Goal: Transaction & Acquisition: Book appointment/travel/reservation

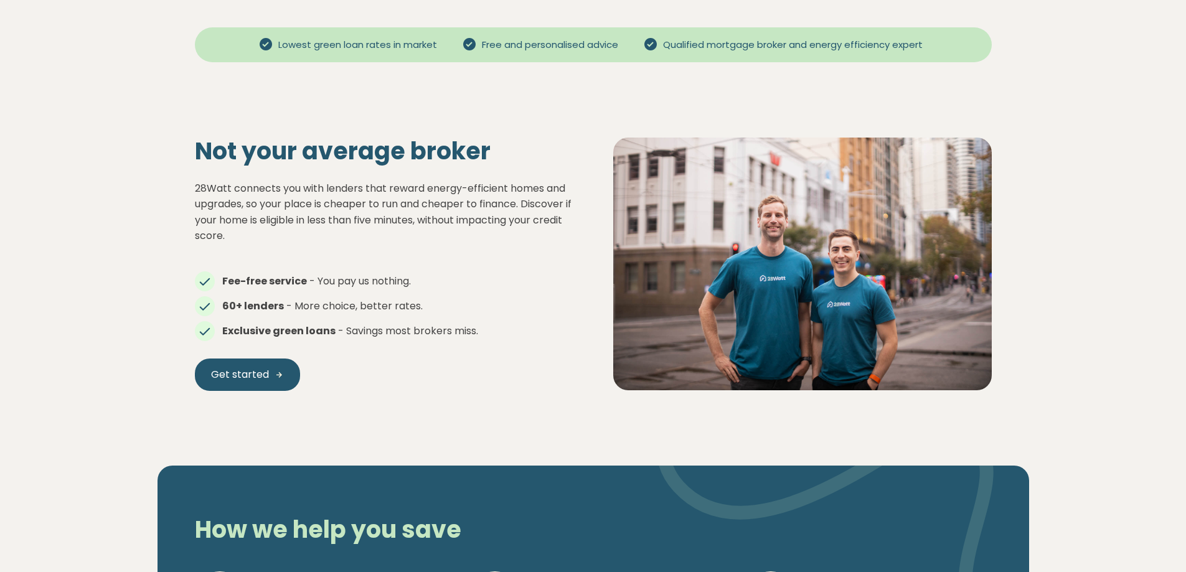
scroll to position [498, 0]
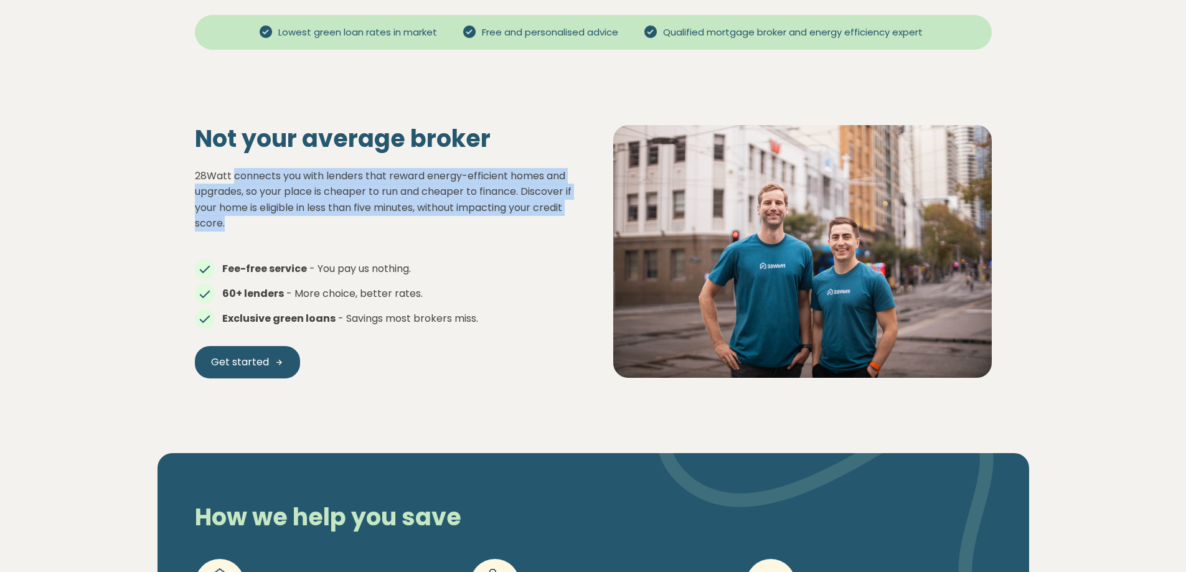
drag, startPoint x: 234, startPoint y: 178, endPoint x: 512, endPoint y: 245, distance: 286.1
click at [504, 241] on div "28Watt connects you with lenders that reward energy-efficient homes and upgrade…" at bounding box center [384, 247] width 379 height 158
click at [519, 247] on div "28Watt connects you with lenders that reward energy-efficient homes and upgrade…" at bounding box center [384, 247] width 379 height 158
click at [258, 168] on p "28Watt connects you with lenders that reward energy-efficient homes and upgrade…" at bounding box center [384, 200] width 379 height 64
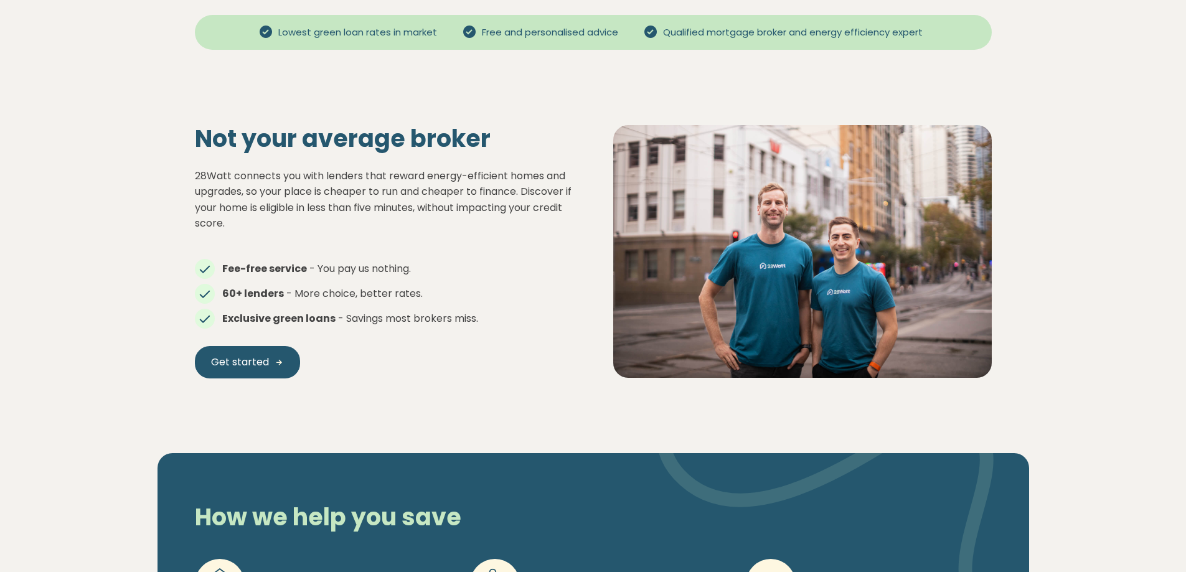
drag, startPoint x: 241, startPoint y: 169, endPoint x: 529, endPoint y: 311, distance: 320.7
click at [509, 291] on div "28Watt connects you with lenders that reward energy-efficient homes and upgrade…" at bounding box center [384, 247] width 379 height 158
click at [533, 314] on li "Exclusive green loans - Savings most brokers miss." at bounding box center [384, 318] width 379 height 15
click at [511, 383] on div "Not your average broker 28Watt connects you with lenders that reward energy-eff…" at bounding box center [594, 252] width 872 height 354
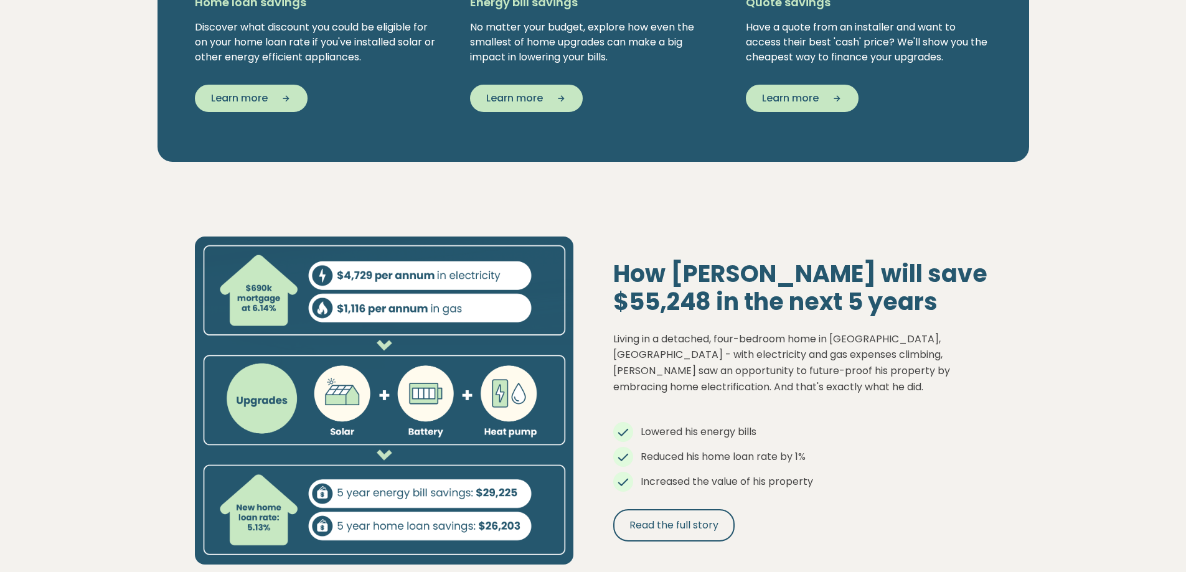
scroll to position [996, 0]
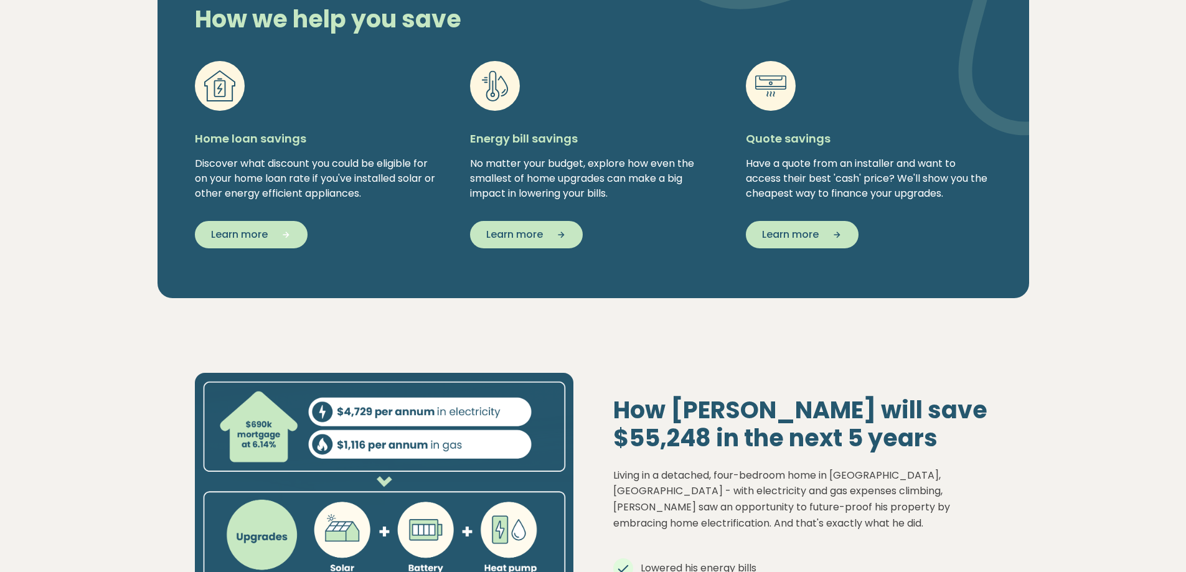
click at [216, 245] on button "Learn more" at bounding box center [251, 234] width 113 height 27
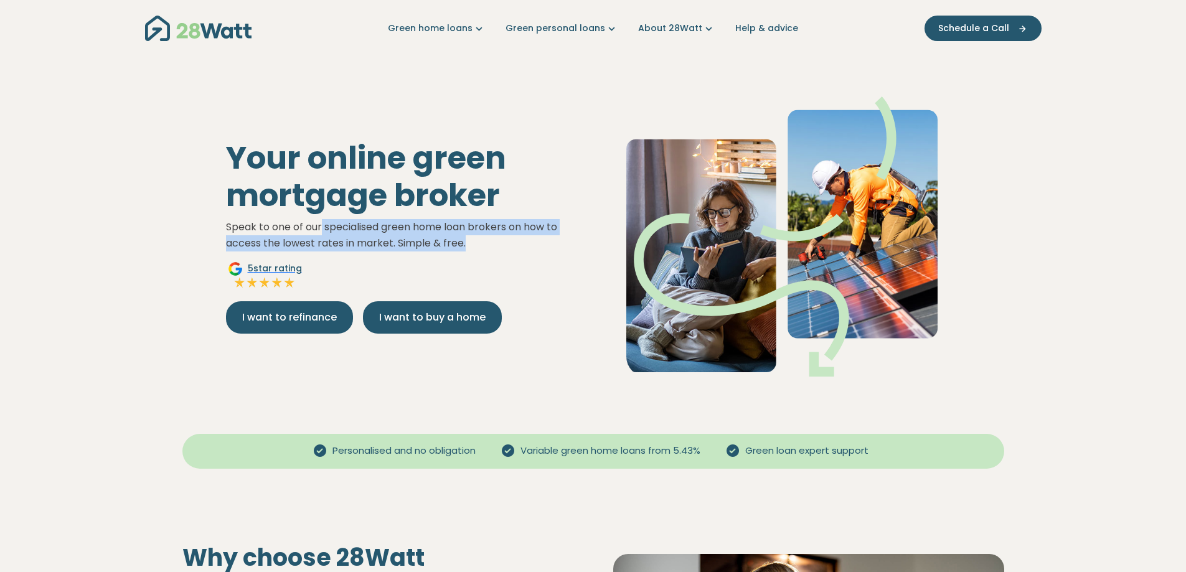
drag, startPoint x: 321, startPoint y: 222, endPoint x: 531, endPoint y: 248, distance: 211.5
click at [519, 247] on p "Speak to one of our specialised green home loan brokers on how to access the lo…" at bounding box center [404, 235] width 357 height 32
click at [532, 249] on p "Speak to one of our specialised green home loan brokers on how to access the lo…" at bounding box center [404, 235] width 357 height 32
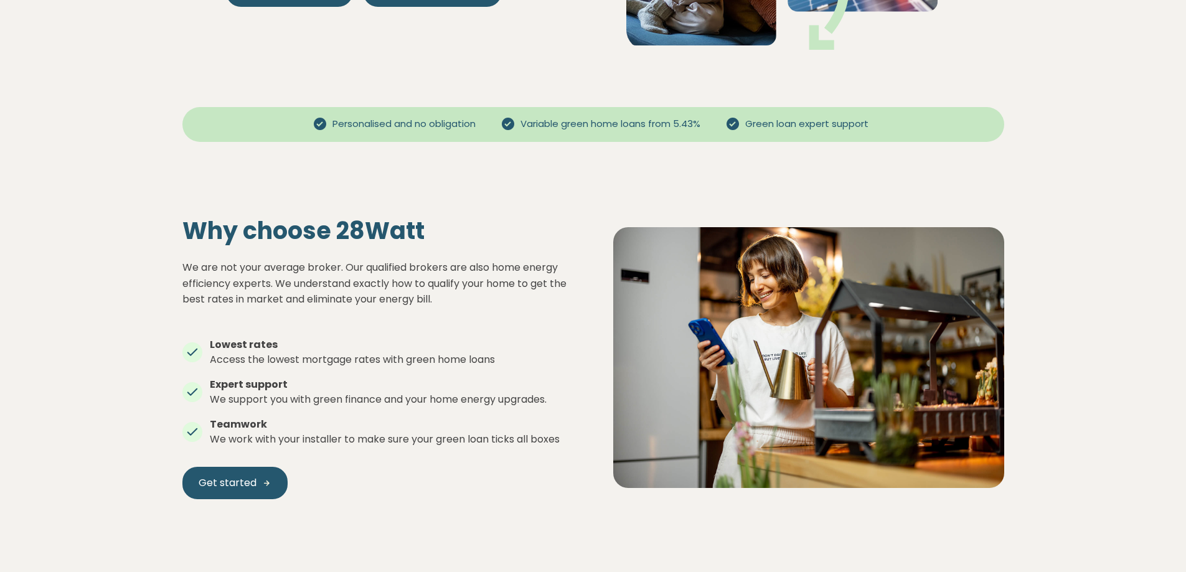
scroll to position [374, 0]
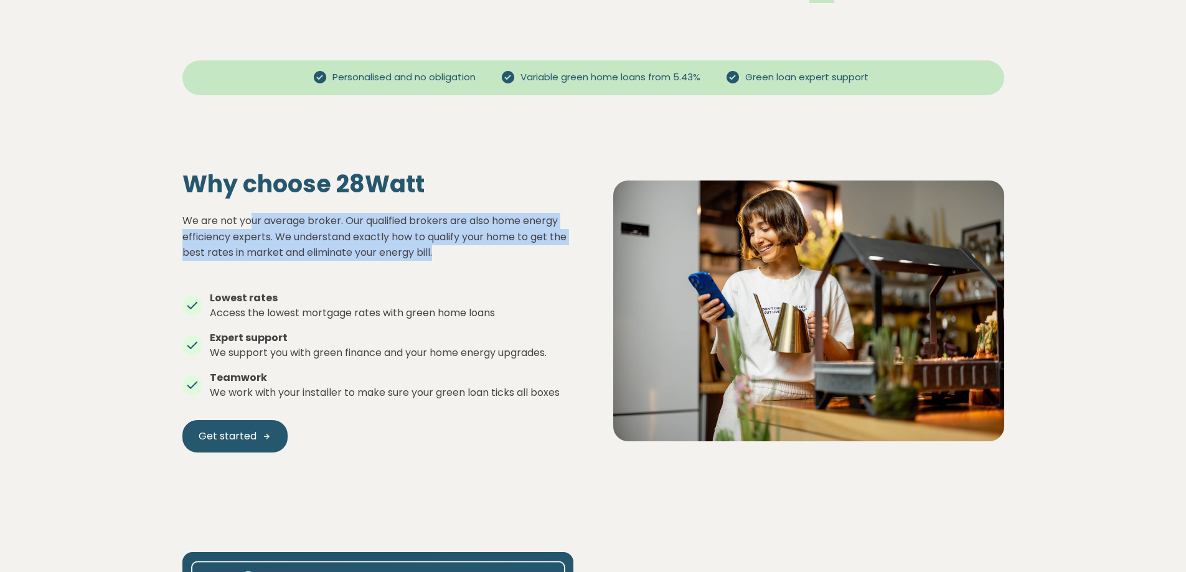
drag, startPoint x: 253, startPoint y: 217, endPoint x: 485, endPoint y: 258, distance: 235.8
click at [473, 255] on p "We are not your average broker. Our qualified brokers are also home energy effi…" at bounding box center [377, 237] width 391 height 48
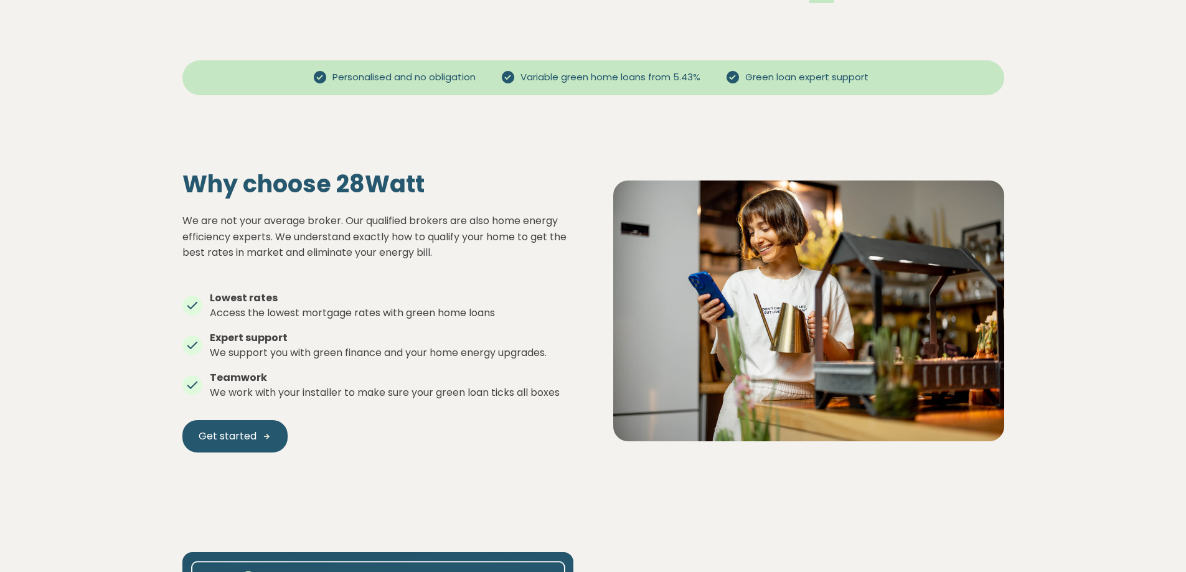
click at [514, 262] on div "We are not your average broker. Our qualified brokers are also home energy effi…" at bounding box center [377, 306] width 391 height 187
drag, startPoint x: 465, startPoint y: 267, endPoint x: 314, endPoint y: 244, distance: 153.0
click at [318, 245] on div "We are not your average broker. Our qualified brokers are also home energy effi…" at bounding box center [377, 306] width 391 height 187
click at [307, 243] on p "We are not your average broker. Our qualified brokers are also home energy effi…" at bounding box center [377, 237] width 391 height 48
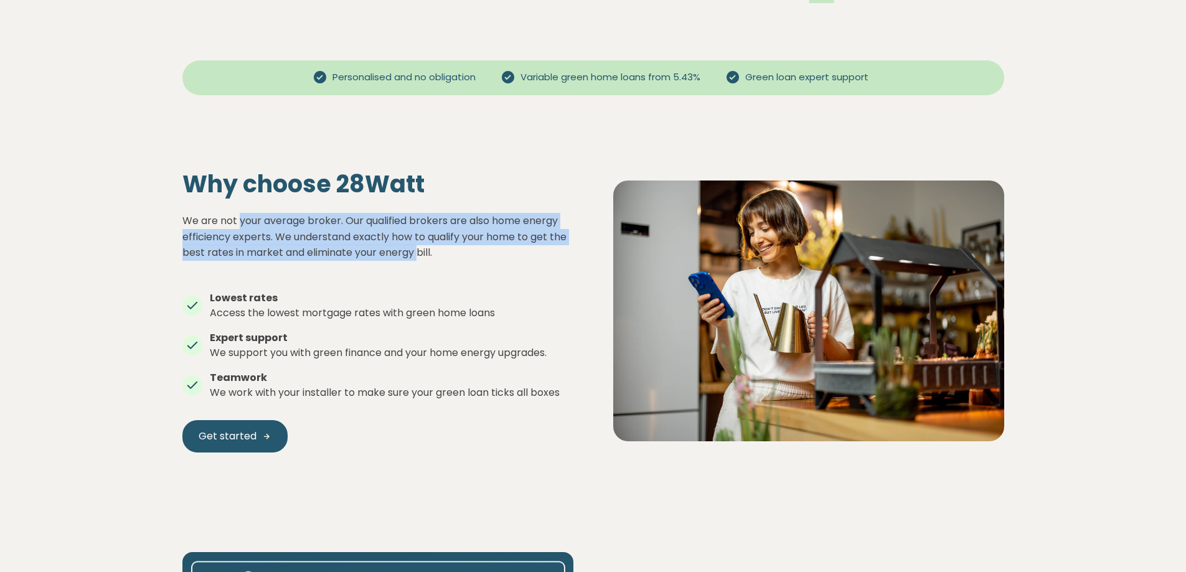
drag, startPoint x: 306, startPoint y: 233, endPoint x: 512, endPoint y: 277, distance: 210.8
click at [490, 270] on div "We are not your average broker. Our qualified brokers are also home energy effi…" at bounding box center [377, 306] width 391 height 187
click at [524, 281] on ul "Lowest rates Access the lowest mortgage rates with green home loans Expert supp…" at bounding box center [377, 341] width 391 height 120
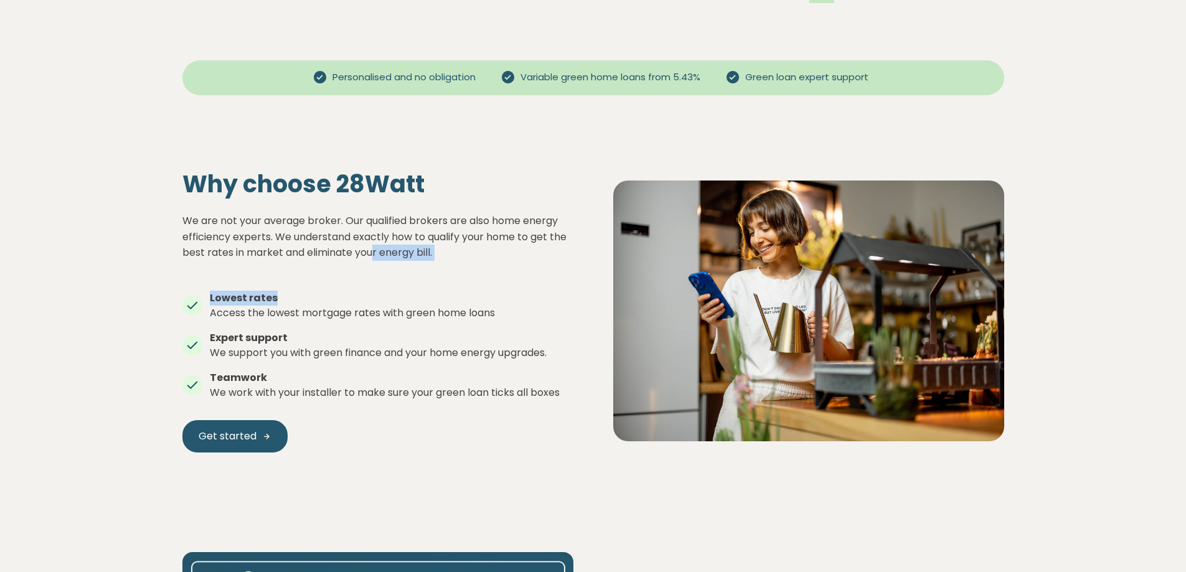
drag, startPoint x: 493, startPoint y: 283, endPoint x: 353, endPoint y: 240, distance: 146.5
click at [373, 245] on div "We are not your average broker. Our qualified brokers are also home energy effi…" at bounding box center [377, 306] width 391 height 187
click at [349, 239] on p "We are not your average broker. Our qualified brokers are also home energy effi…" at bounding box center [377, 237] width 391 height 48
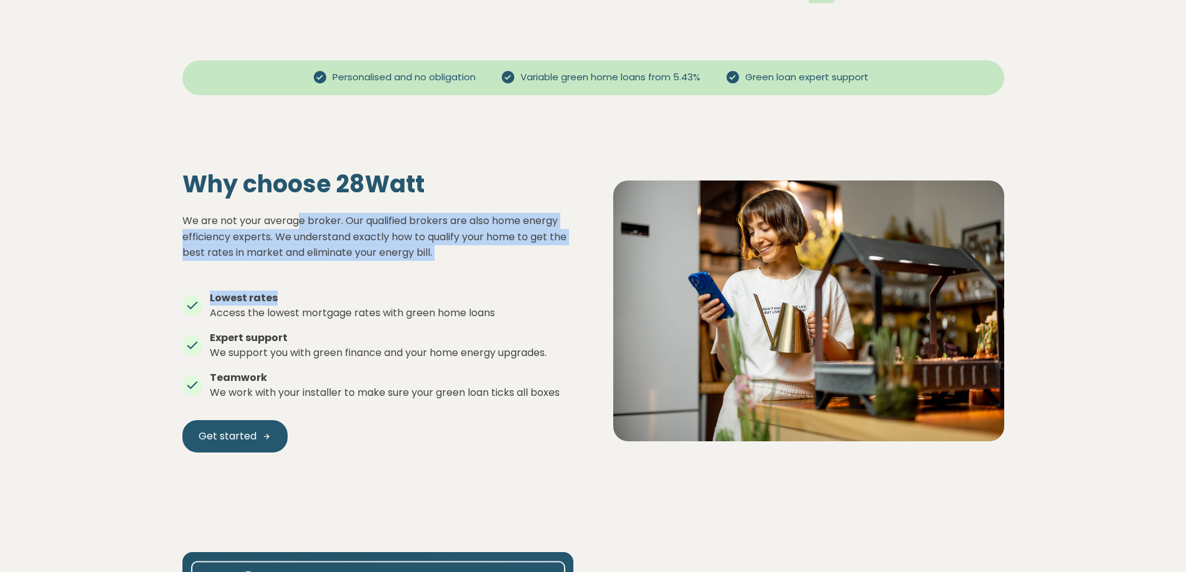
drag, startPoint x: 299, startPoint y: 223, endPoint x: 561, endPoint y: 288, distance: 269.2
click at [553, 286] on div "We are not your average broker. Our qualified brokers are also home energy effi…" at bounding box center [377, 306] width 391 height 187
click at [566, 289] on ul "Lowest rates Access the lowest mortgage rates with green home loans Expert supp…" at bounding box center [377, 341] width 391 height 120
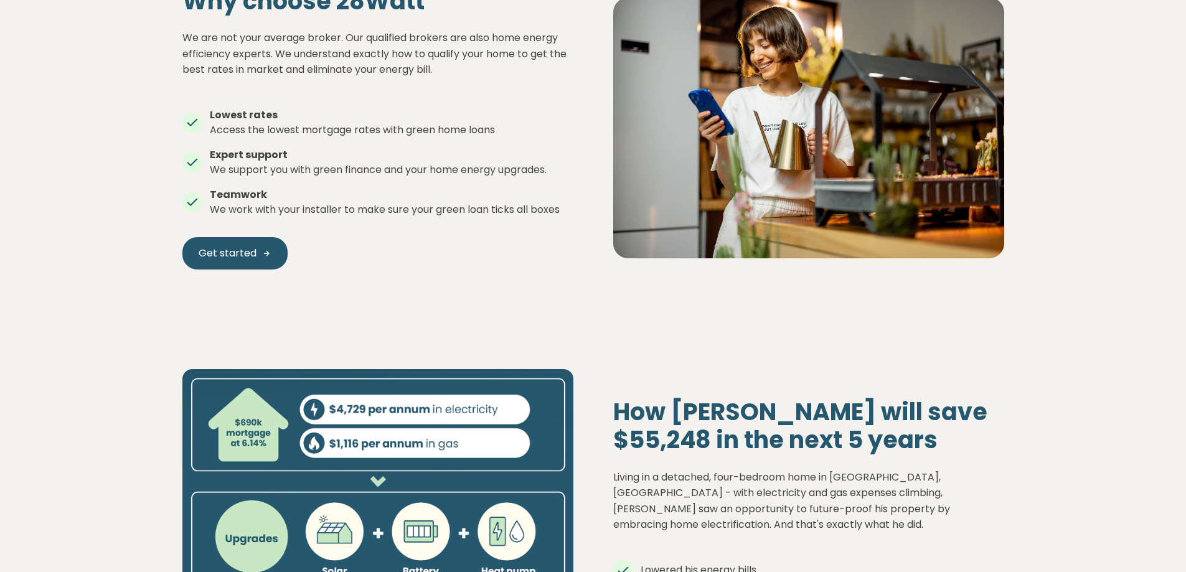
scroll to position [560, 0]
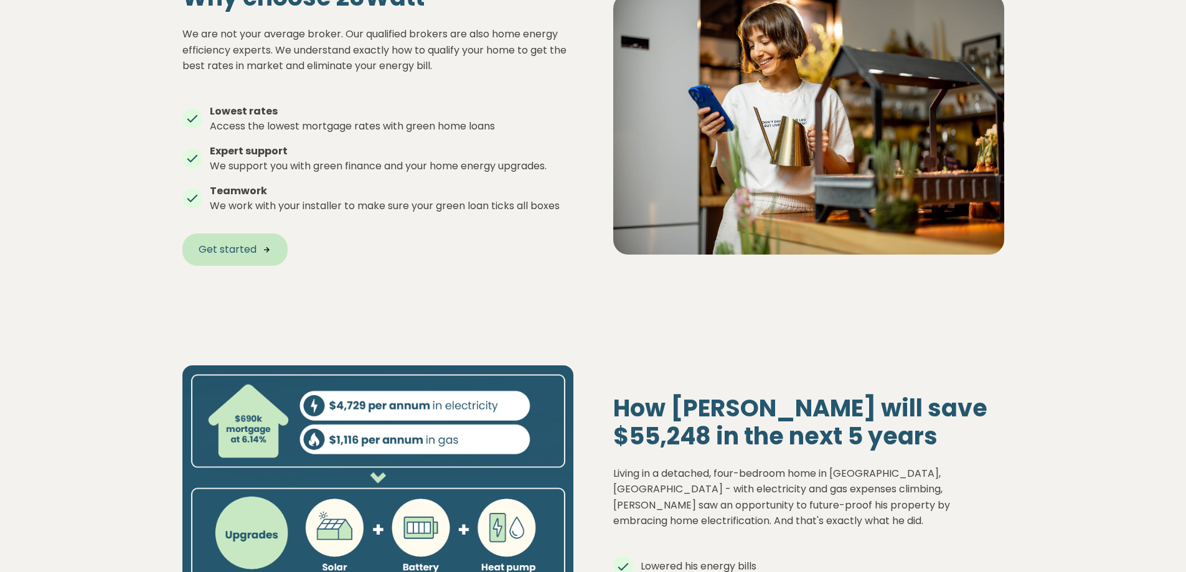
click at [242, 259] on started "Get started" at bounding box center [234, 249] width 105 height 32
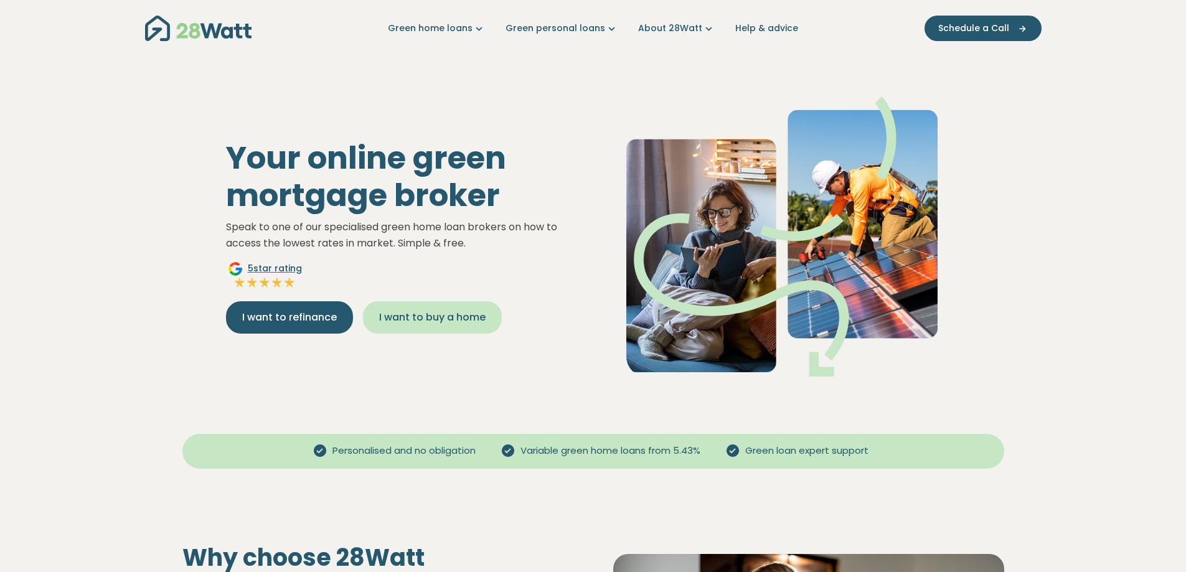
click at [413, 314] on span "I want to buy a home" at bounding box center [432, 317] width 106 height 15
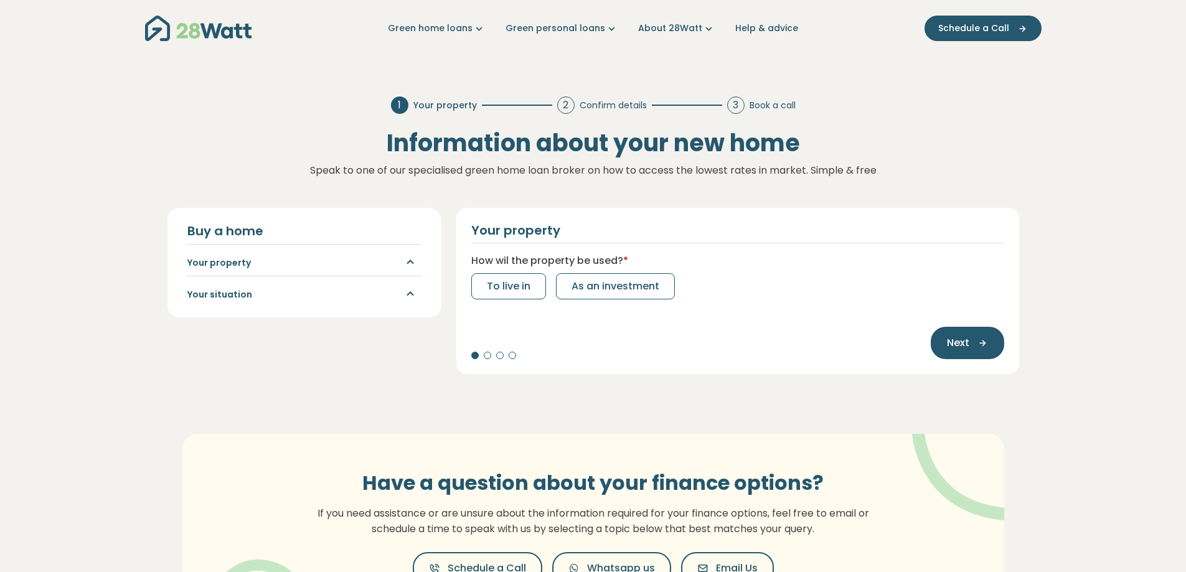
click at [288, 316] on div "Buy a home Your property Your situation" at bounding box center [304, 263] width 274 height 110
